Goal: Task Accomplishment & Management: Manage account settings

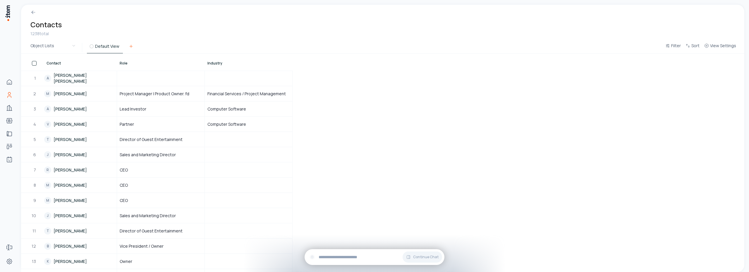
click at [129, 47] on icon at bounding box center [131, 46] width 5 height 5
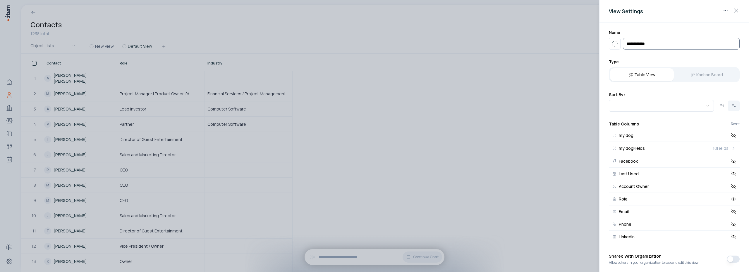
click at [654, 42] on input "**********" at bounding box center [681, 44] width 117 height 12
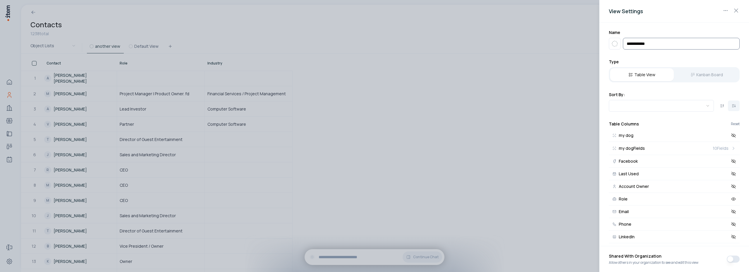
type input "**********"
click at [506, 35] on div at bounding box center [374, 136] width 749 height 272
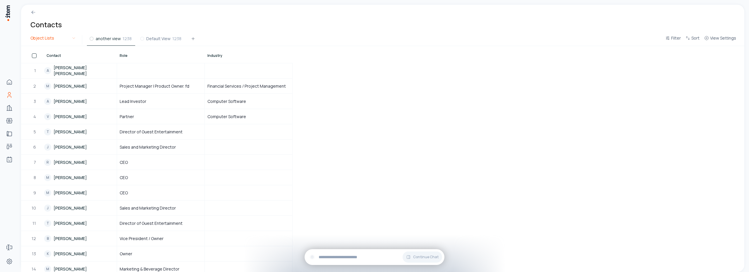
click at [58, 42] on html "Home Contacts Companies Bootcamps Implementations Deals Agents Forms Settings C…" at bounding box center [374, 136] width 749 height 272
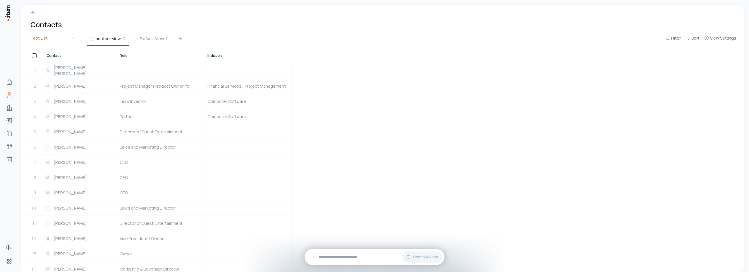
click at [49, 35] on html "Home Contacts Companies Bootcamps Implementations Deals Agents Forms Settings C…" at bounding box center [374, 136] width 749 height 272
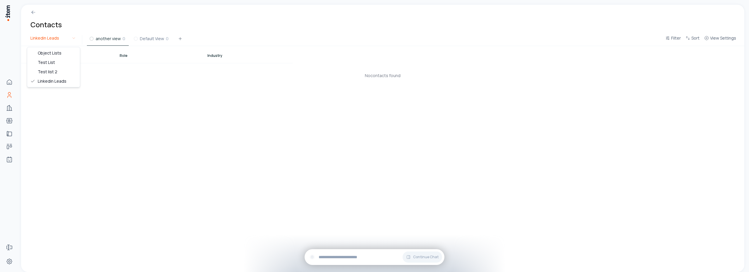
click at [58, 39] on html "Home Contacts Companies Bootcamps Implementations Deals Agents Forms Settings C…" at bounding box center [374, 136] width 749 height 272
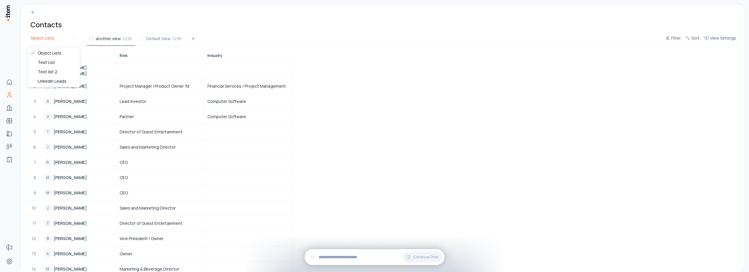
click at [63, 39] on html "Home Contacts Companies Bootcamps Implementations Deals Agents Forms Settings C…" at bounding box center [374, 136] width 749 height 272
click at [64, 42] on html "Home Contacts Companies Bootcamps Implementations Deals Agents Forms Settings C…" at bounding box center [374, 136] width 749 height 272
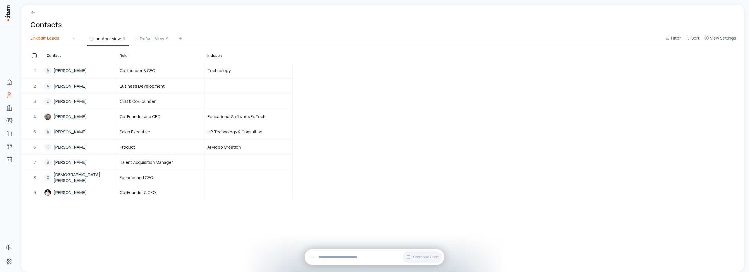
click at [60, 36] on html "Home Contacts Companies Bootcamps Implementations Deals Agents Forms Settings C…" at bounding box center [374, 136] width 749 height 272
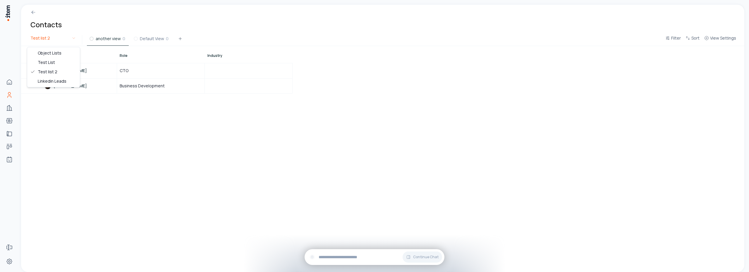
click at [60, 39] on html "Home Contacts Companies Bootcamps Implementations Deals Agents Forms Settings C…" at bounding box center [374, 136] width 749 height 272
click at [59, 37] on html "Home Contacts Companies Bootcamps Implementations Deals Agents Forms Settings C…" at bounding box center [374, 136] width 749 height 272
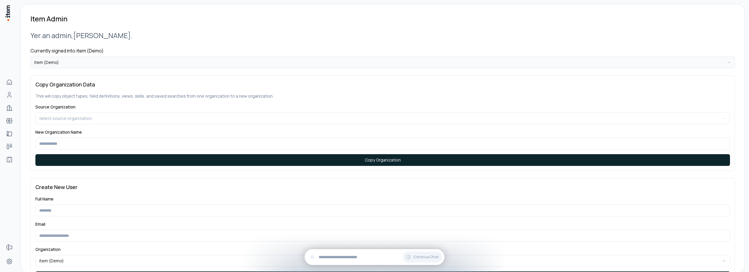
click at [83, 61] on html "**********" at bounding box center [374, 136] width 749 height 272
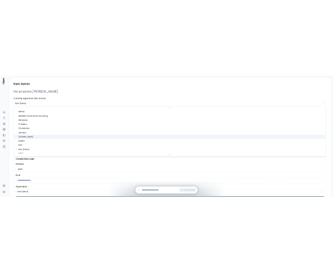
scroll to position [297, 0]
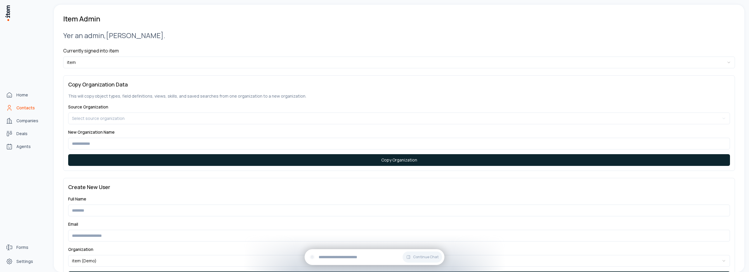
click at [23, 107] on span "Contacts" at bounding box center [25, 108] width 18 height 6
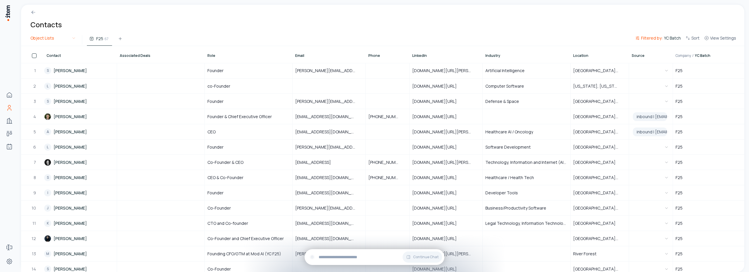
click at [40, 36] on html "Home Contacts Companies Deals Agents Forms Settings Contacts Object Lists F25 6…" at bounding box center [374, 136] width 749 height 272
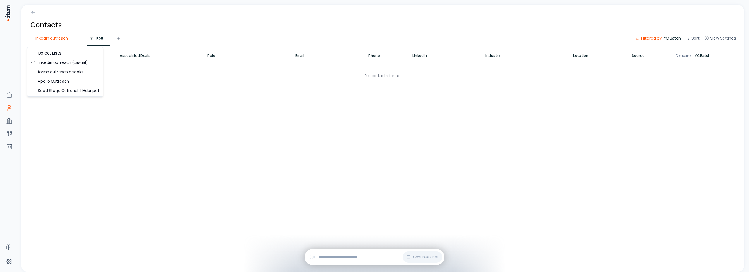
click at [60, 37] on html "Home Contacts Companies Deals Agents Forms Settings Contacts linkedin outreach …" at bounding box center [374, 136] width 749 height 272
click at [51, 41] on html "Home Contacts Companies Deals Agents Forms Settings Contacts forms outreach peo…" at bounding box center [374, 136] width 749 height 272
click at [56, 40] on html "Home Contacts Companies Deals Agents Forms Settings Contacts Apollo Outreach F2…" at bounding box center [374, 136] width 749 height 272
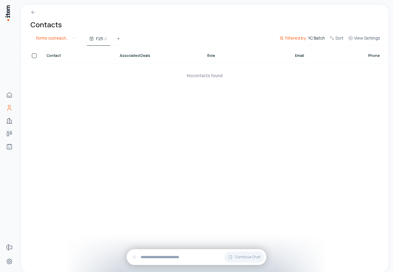
click at [75, 40] on html "Home Contacts Companies Deals Agents Forms Settings Contacts forms outreach peo…" at bounding box center [196, 136] width 393 height 272
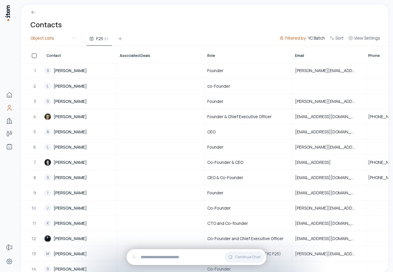
click at [71, 41] on html "Home Contacts Companies Deals Agents Forms Settings Contacts Object Lists F25 6…" at bounding box center [196, 136] width 393 height 272
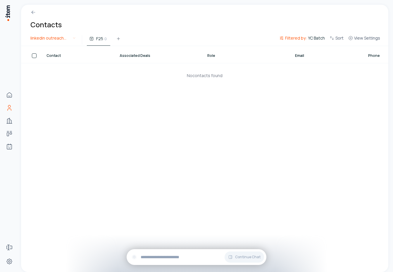
click at [54, 40] on html "Home Contacts Companies Deals Agents Forms Settings Contacts linkedin outreach …" at bounding box center [196, 136] width 393 height 272
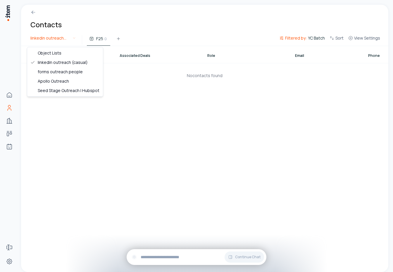
click at [47, 40] on html "Home Contacts Companies Deals Agents Forms Settings Contacts linkedin outreach …" at bounding box center [196, 136] width 393 height 272
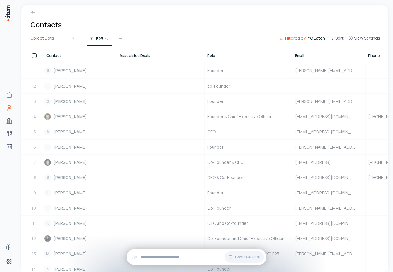
click at [47, 41] on html "Home Contacts Companies Deals Agents Forms Settings Contacts Object Lists F25 6…" at bounding box center [196, 136] width 393 height 272
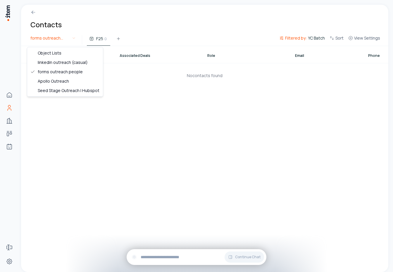
click at [46, 42] on html "Home Contacts Companies Deals Agents Forms Settings Contacts forms outreach peo…" at bounding box center [196, 136] width 393 height 272
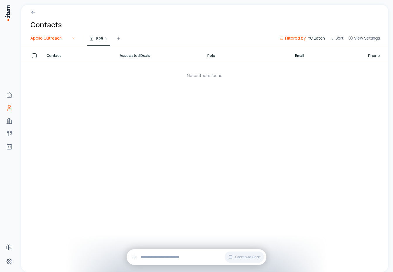
click at [50, 40] on html "Home Contacts Companies Deals Agents Forms Settings Contacts Apollo Outreach F2…" at bounding box center [196, 136] width 393 height 272
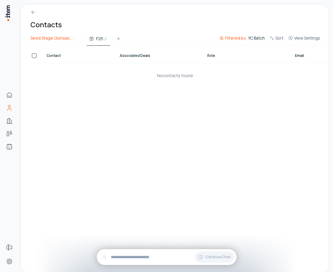
click at [65, 38] on html "Home Contacts Companies Deals Agents Forms Settings Contacts Seed Stage Outreac…" at bounding box center [166, 136] width 333 height 272
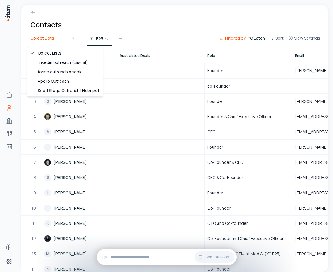
click at [49, 41] on html "Home Contacts Companies Deals Agents Forms Settings Contacts Object Lists F25 6…" at bounding box center [166, 136] width 333 height 272
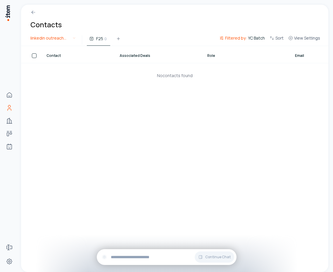
click at [47, 39] on html "Home Contacts Companies Deals Agents Forms Settings Contacts linkedin outreach …" at bounding box center [166, 136] width 333 height 272
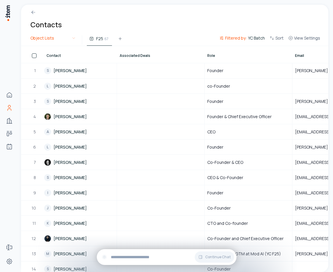
click at [54, 37] on html "Home Contacts Companies Deals Agents Forms Settings Contacts Object Lists F25 6…" at bounding box center [166, 136] width 333 height 272
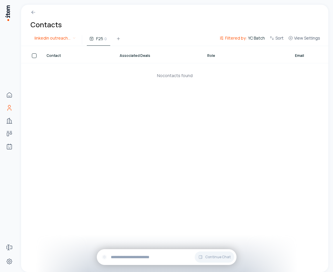
click at [54, 42] on html "Home Contacts Companies Deals Agents Forms Settings Contacts linkedin outreach …" at bounding box center [166, 136] width 333 height 272
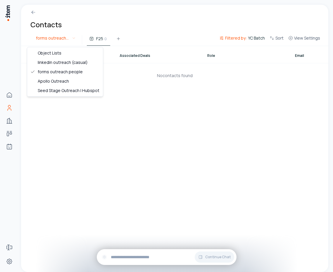
click at [53, 37] on html "Home Contacts Companies Deals Agents Forms Settings Contacts forms outreach peo…" at bounding box center [166, 136] width 333 height 272
click at [56, 39] on html "Home Contacts Companies Deals Agents Forms Settings Contacts Apollo Outreach F2…" at bounding box center [166, 136] width 333 height 272
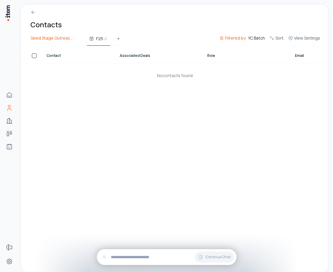
click at [60, 41] on html "Home Contacts Companies Deals Agents Forms Settings Contacts Seed Stage Outreac…" at bounding box center [166, 136] width 333 height 272
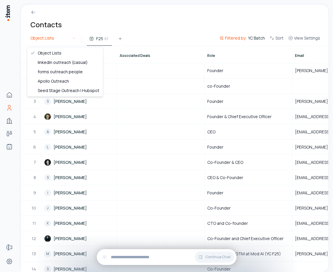
click at [54, 41] on html "Home Contacts Companies Deals Agents Forms Settings Contacts Object Lists F25 6…" at bounding box center [166, 136] width 333 height 272
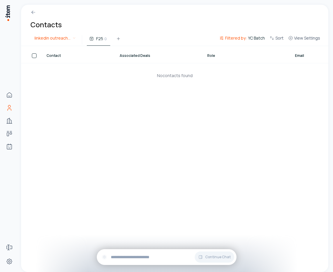
click at [54, 37] on html "Home Contacts Companies Deals Agents Forms Settings Contacts linkedin outreach …" at bounding box center [166, 136] width 333 height 272
click at [58, 37] on html "Home Contacts Companies Deals Agents Forms Settings Contacts forms outreach peo…" at bounding box center [166, 136] width 333 height 272
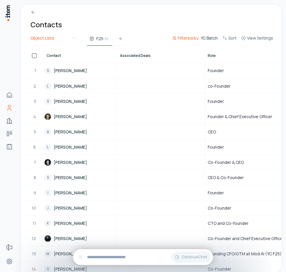
click at [58, 40] on html "Home Contacts Companies Deals Agents Forms Settings Contacts Object Lists F25 6…" at bounding box center [143, 136] width 286 height 272
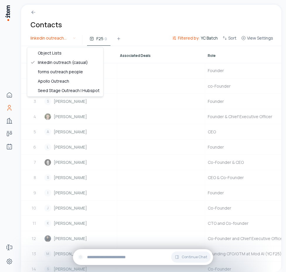
click at [54, 41] on html "Home Contacts Companies Deals Agents Forms Settings Contacts linkedin outreach …" at bounding box center [143, 136] width 286 height 272
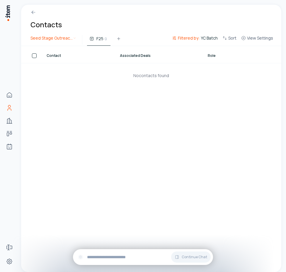
click at [54, 36] on html "Home Contacts Companies Deals Agents Forms Settings Contacts Seed Stage Outreac…" at bounding box center [143, 136] width 286 height 272
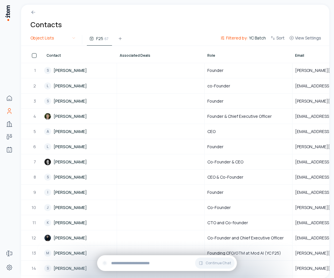
click at [54, 38] on html "Home Contacts Companies Deals Agents Forms Settings Contacts Object Lists F25 6…" at bounding box center [167, 139] width 334 height 278
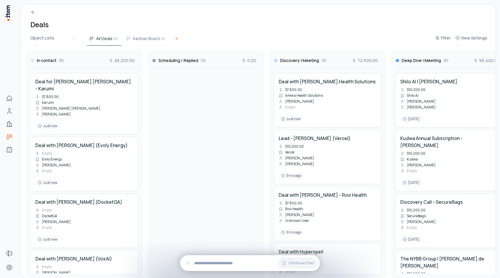
click at [174, 41] on icon at bounding box center [176, 38] width 5 height 5
click at [183, 41] on span "Kanban Board" at bounding box center [185, 39] width 27 height 6
click at [214, 40] on icon at bounding box center [216, 38] width 5 height 5
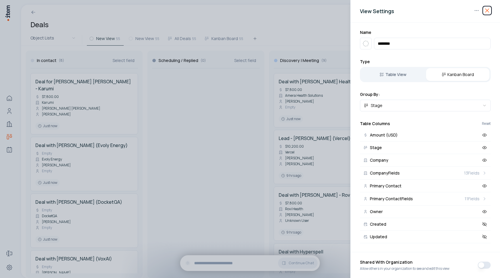
click at [484, 13] on icon "button" at bounding box center [487, 10] width 7 height 7
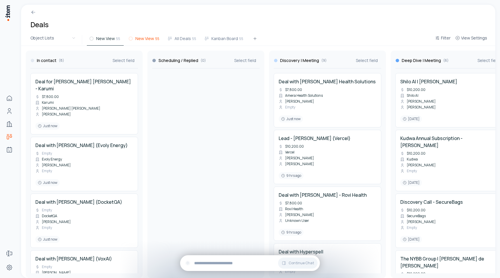
click at [143, 41] on span "New View" at bounding box center [145, 39] width 19 height 6
click at [472, 38] on span "View Settings" at bounding box center [475, 38] width 26 height 6
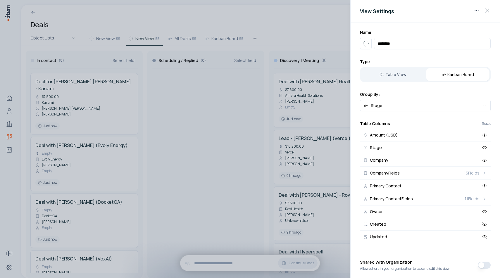
click at [477, 16] on div "View Settings" at bounding box center [426, 11] width 150 height 23
click at [477, 14] on body "Home Contacts Companies Deals Agents Forms Settings Deals Object Lists New View…" at bounding box center [250, 139] width 500 height 278
click at [467, 22] on div "Delete View" at bounding box center [458, 22] width 44 height 9
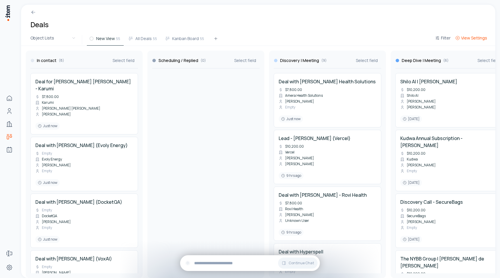
click at [469, 40] on span "View Settings" at bounding box center [475, 38] width 26 height 6
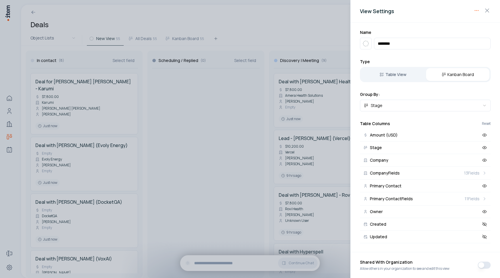
click at [474, 12] on body "Home Contacts Companies Deals Agents Forms Settings Deals Object Lists New View…" at bounding box center [250, 139] width 500 height 278
click at [459, 22] on div "Delete View" at bounding box center [458, 22] width 44 height 9
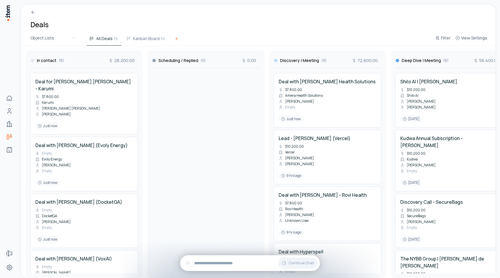
click at [178, 38] on button at bounding box center [177, 40] width 12 height 11
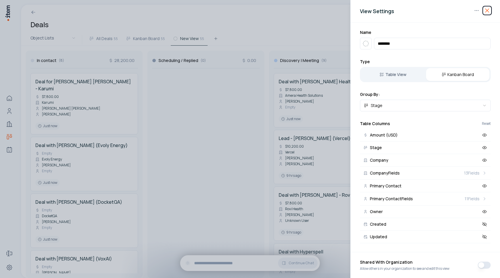
click at [486, 13] on icon "button" at bounding box center [487, 10] width 7 height 7
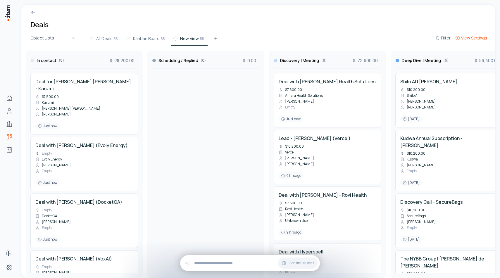
click at [466, 40] on span "View Settings" at bounding box center [475, 38] width 26 height 6
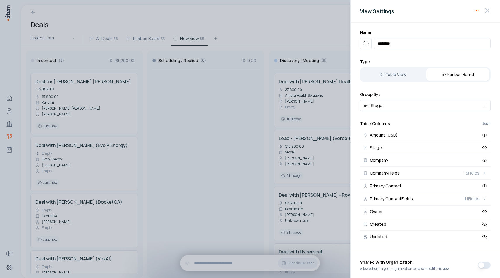
click at [476, 14] on body "Home Contacts Companies Deals Agents Forms Settings Deals Object Lists All Deal…" at bounding box center [250, 139] width 500 height 278
click at [467, 20] on div "Delete View" at bounding box center [458, 22] width 44 height 9
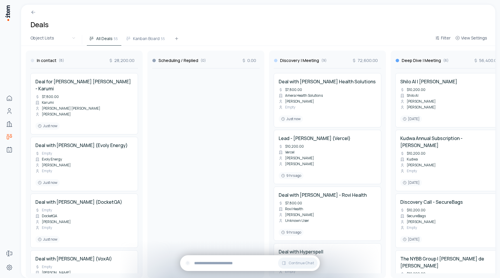
click at [330, 28] on div "Deals" at bounding box center [258, 19] width 475 height 29
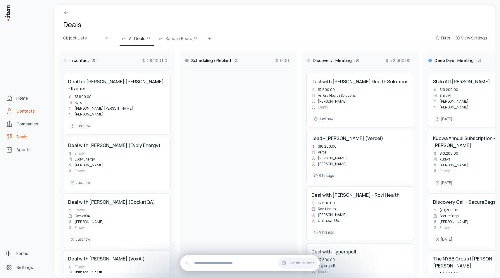
click at [9, 111] on icon "Contacts" at bounding box center [9, 110] width 2 height 2
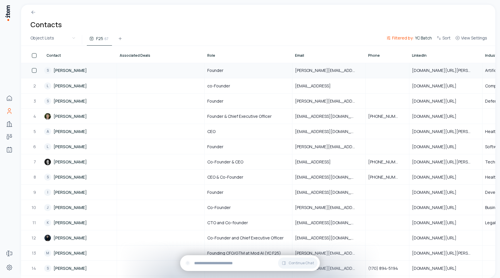
click at [69, 71] on link "S [PERSON_NAME]" at bounding box center [80, 70] width 72 height 15
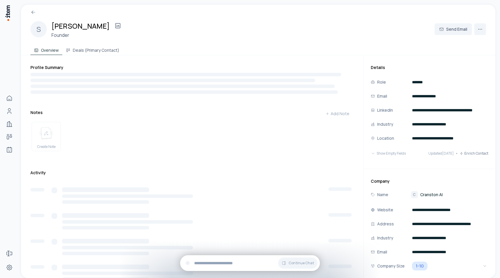
click at [81, 27] on h2 "[PERSON_NAME]" at bounding box center [81, 26] width 58 height 10
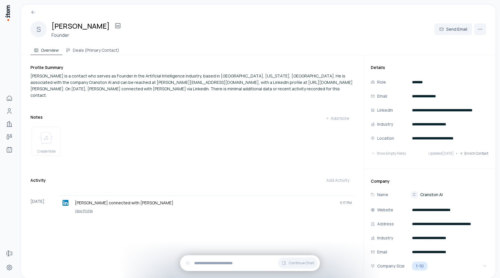
click at [93, 27] on h2 "[PERSON_NAME]" at bounding box center [81, 26] width 58 height 10
